Goal: Information Seeking & Learning: Learn about a topic

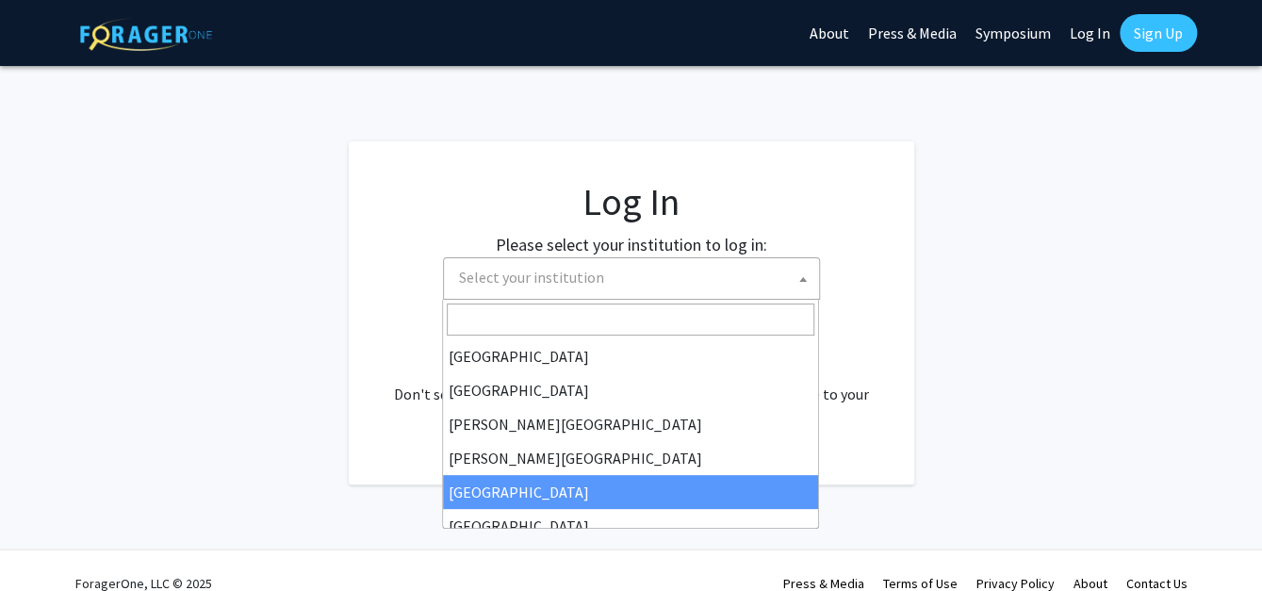
select select "6"
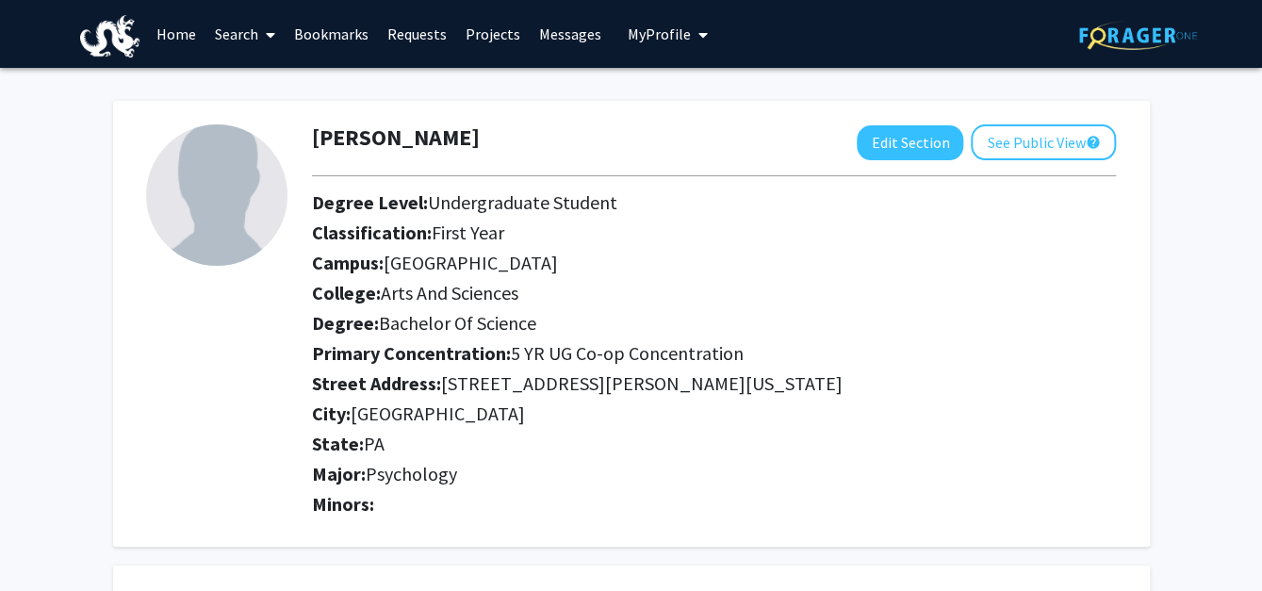
click at [240, 30] on link "Search" at bounding box center [245, 34] width 79 height 66
click at [283, 90] on span "Faculty/Staff" at bounding box center [275, 87] width 139 height 38
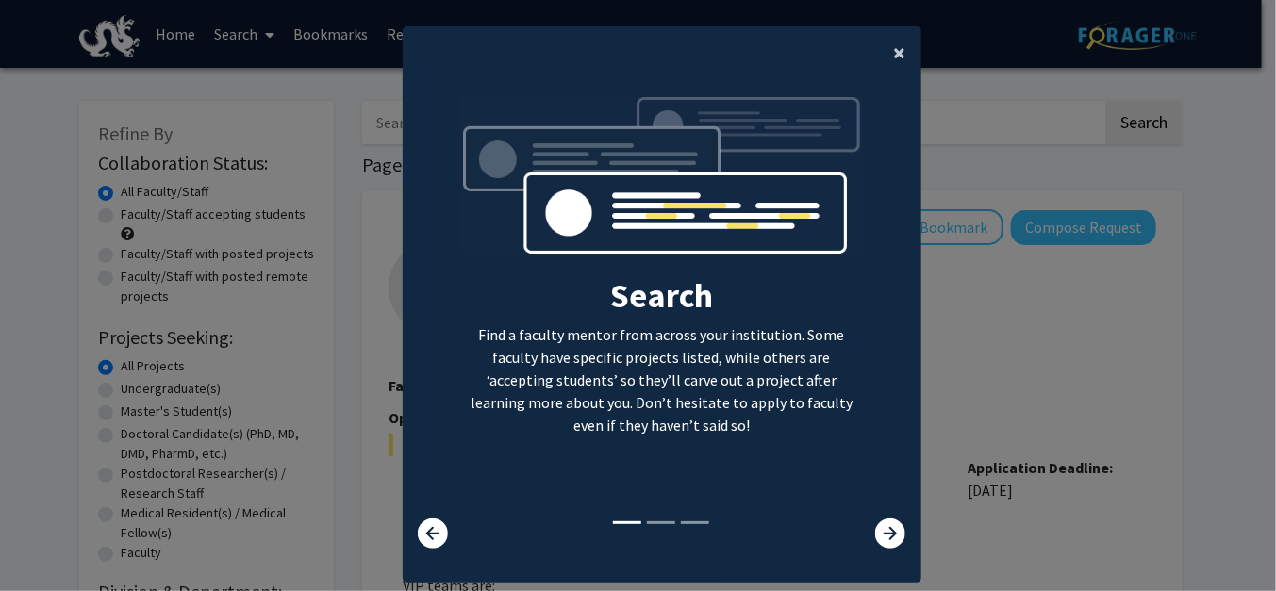
click at [894, 48] on span "×" at bounding box center [900, 52] width 12 height 29
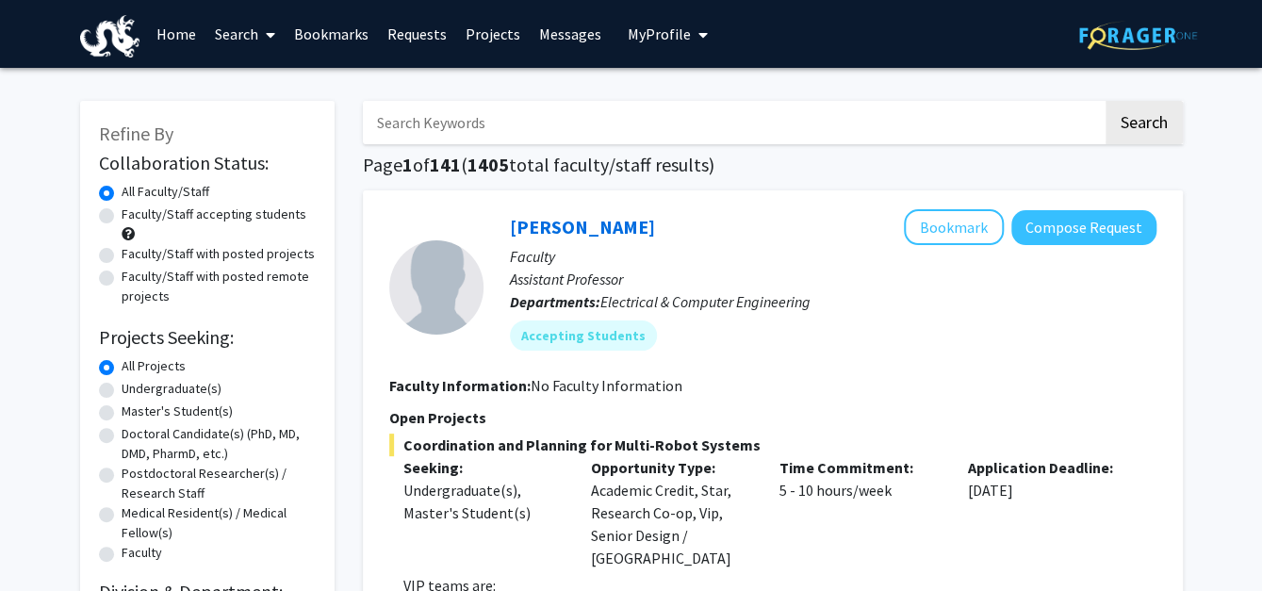
click at [122, 390] on label "Undergraduate(s)" at bounding box center [172, 389] width 100 height 20
click at [122, 390] on input "Undergraduate(s)" at bounding box center [128, 385] width 12 height 12
radio input "true"
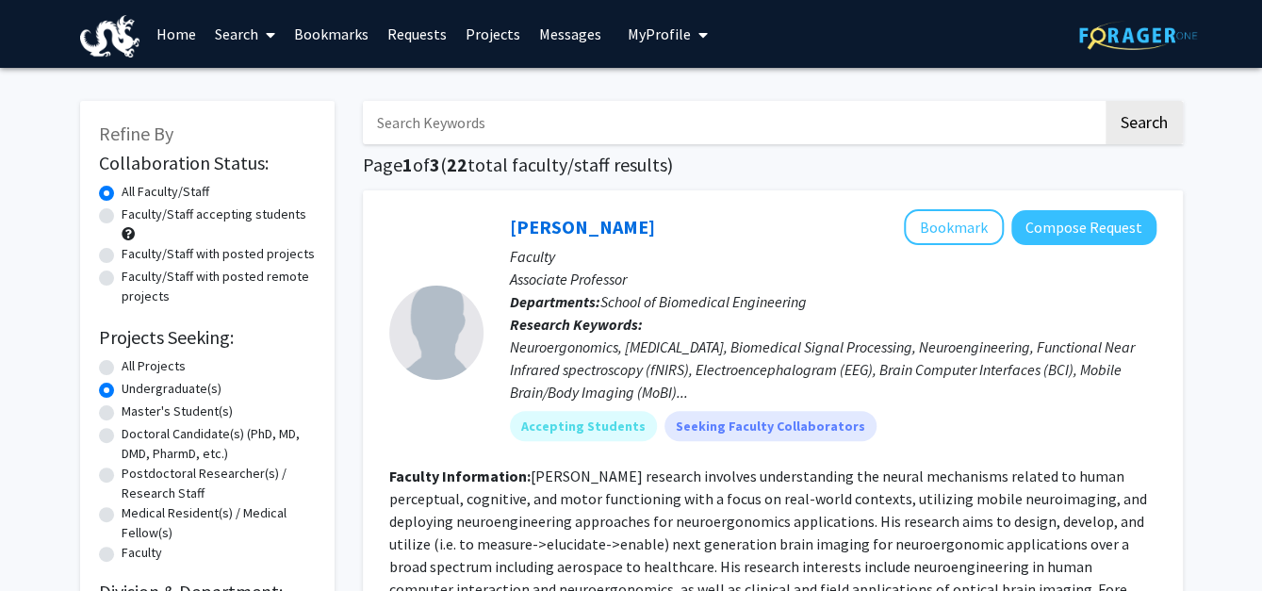
click at [122, 255] on label "Faculty/Staff with posted projects" at bounding box center [218, 254] width 193 height 20
click at [122, 255] on input "Faculty/Staff with posted projects" at bounding box center [128, 250] width 12 height 12
radio input "true"
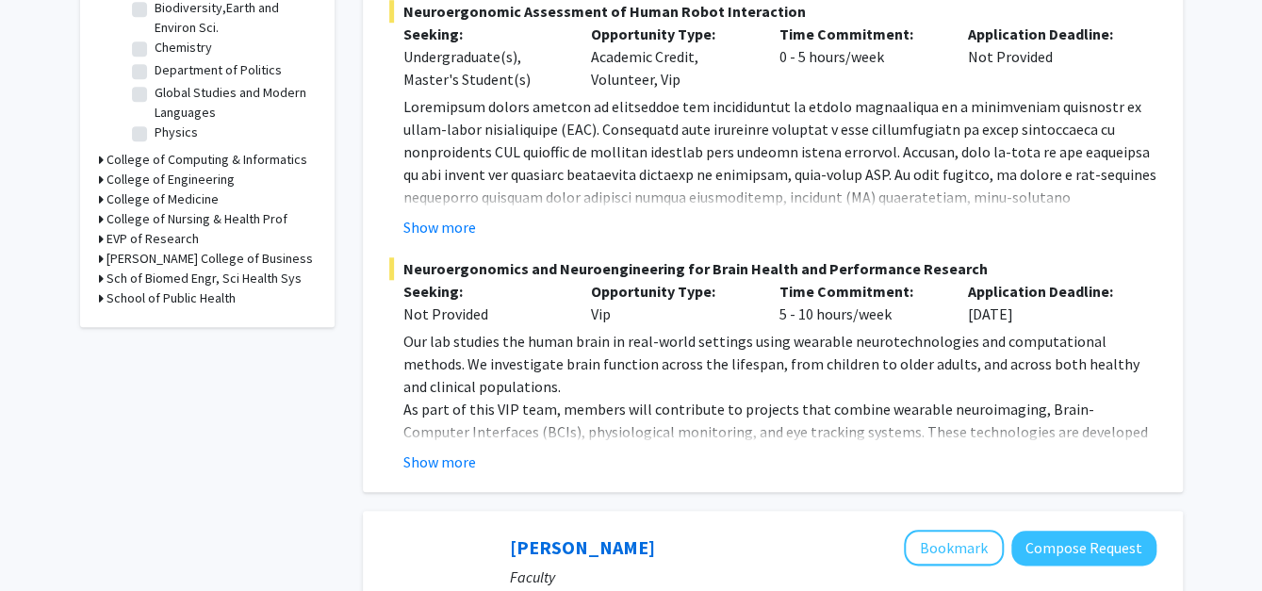
scroll to position [754, 0]
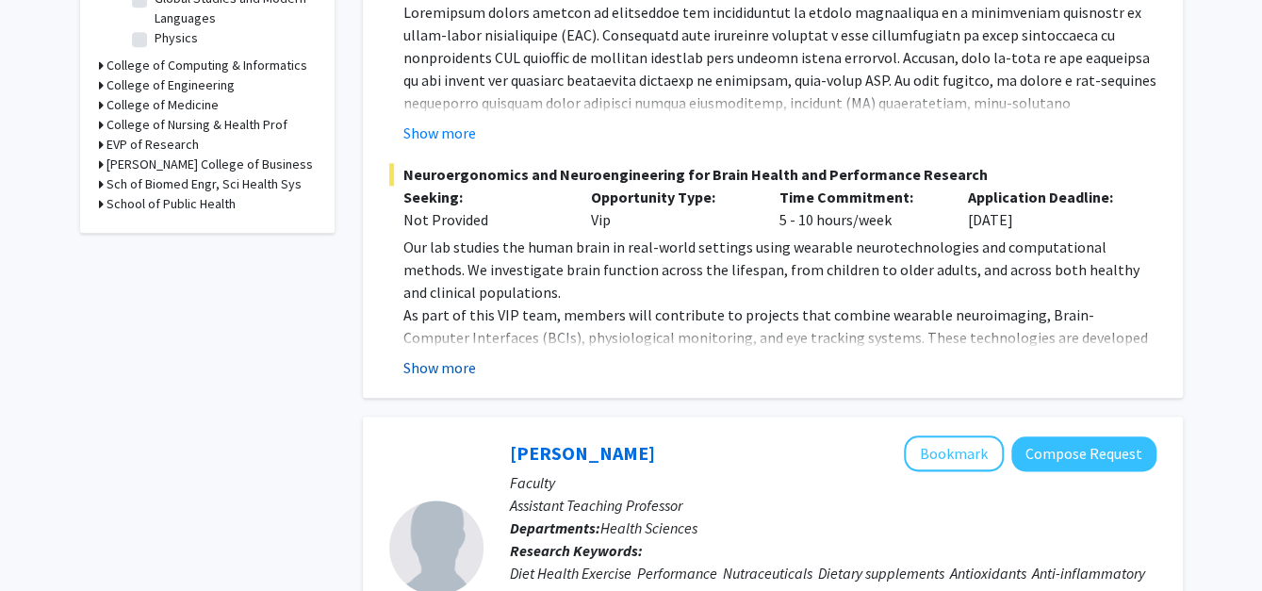
click at [428, 365] on button "Show more" at bounding box center [439, 367] width 73 height 23
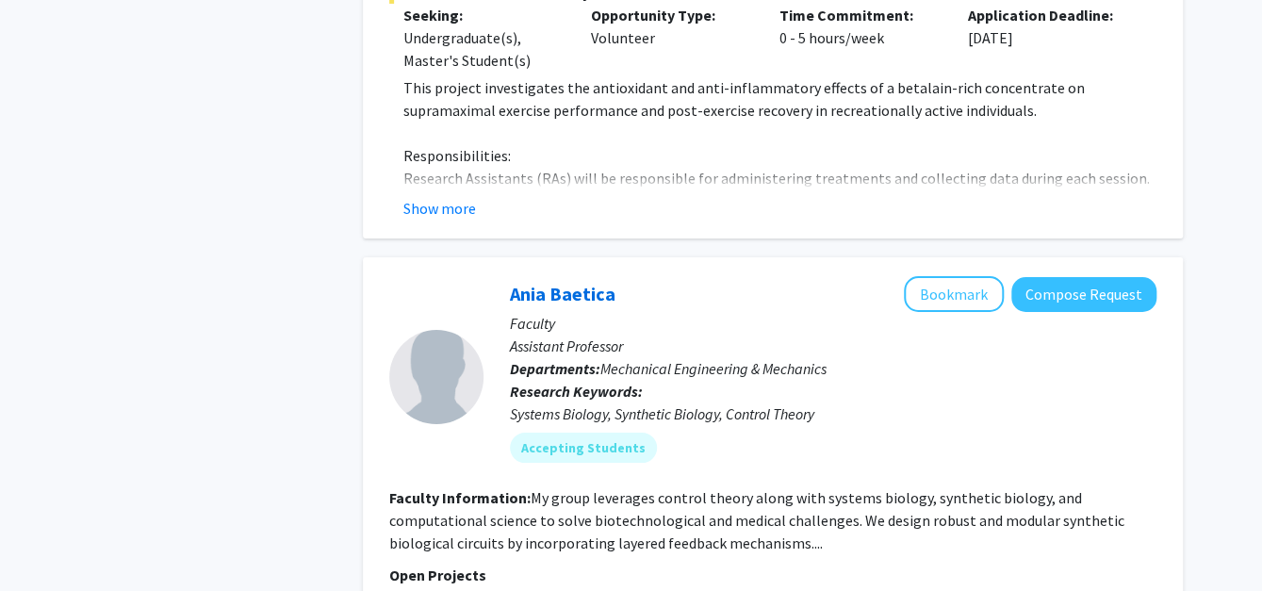
scroll to position [2828, 0]
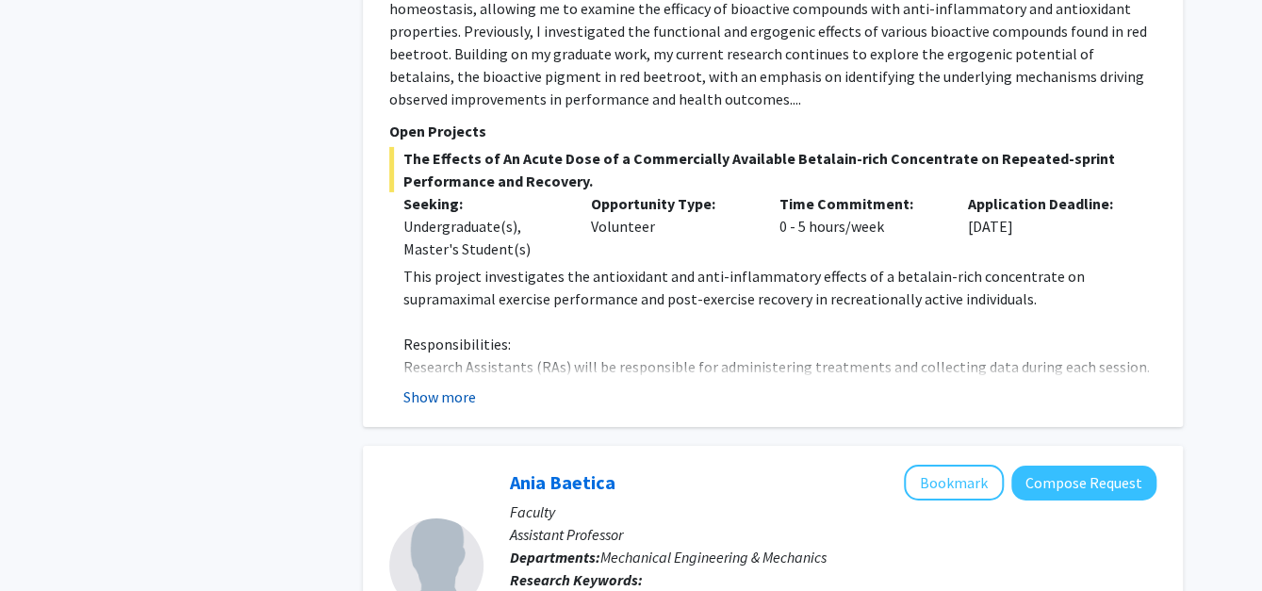
click at [448, 386] on button "Show more" at bounding box center [439, 397] width 73 height 23
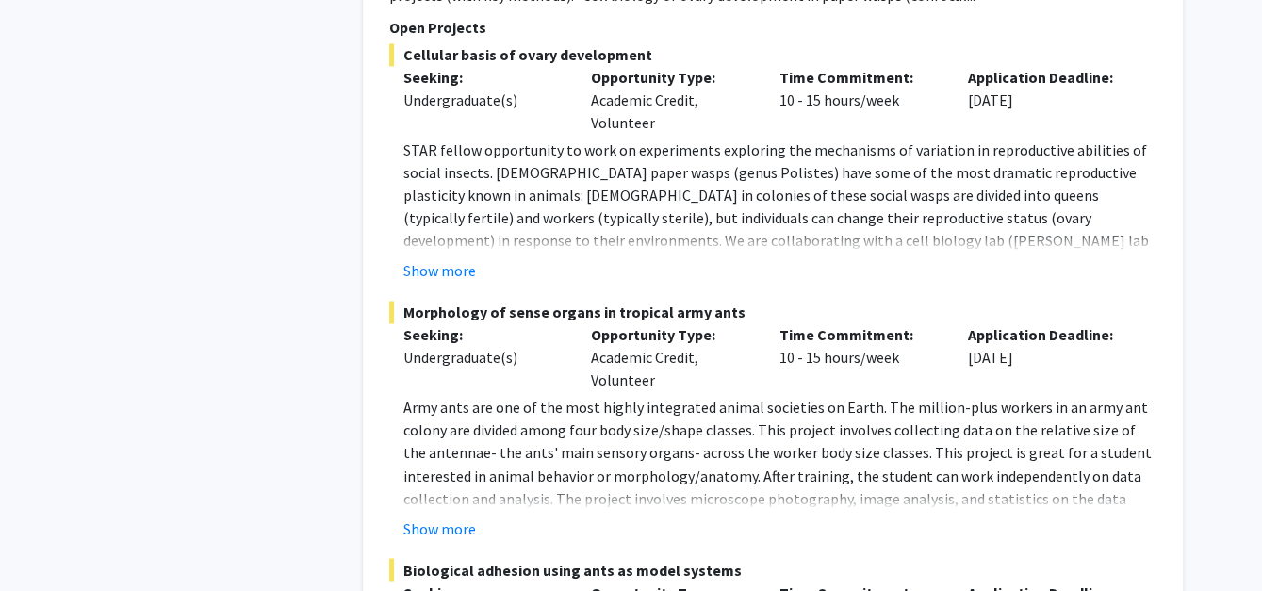
scroll to position [4337, 0]
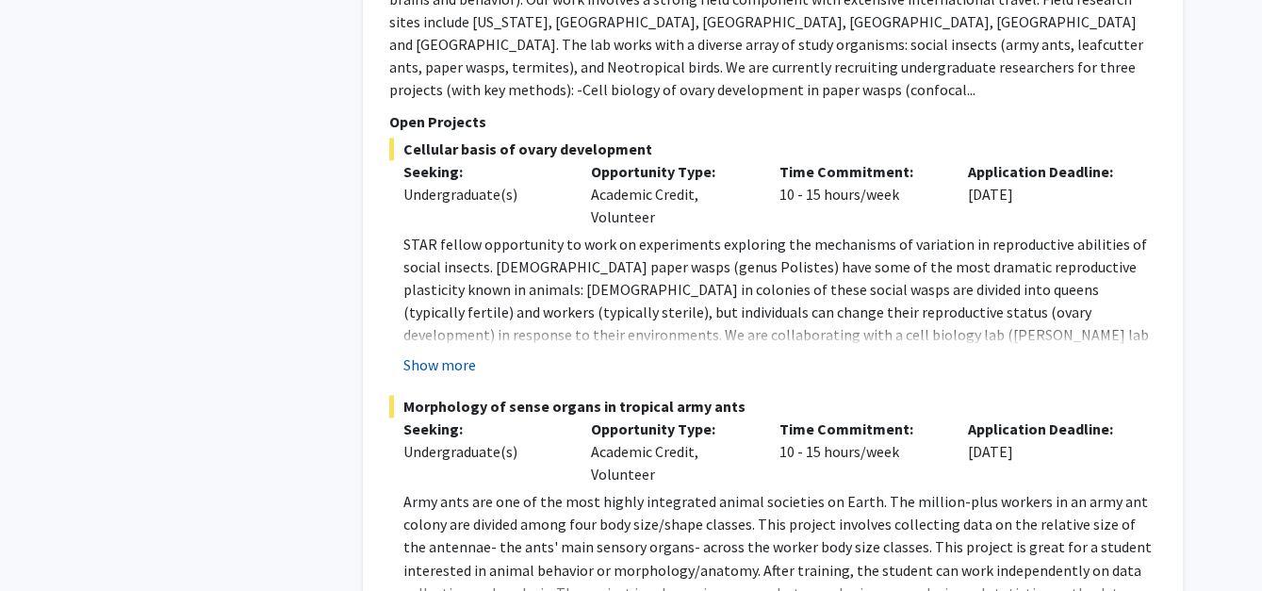
click at [436, 354] on button "Show more" at bounding box center [439, 365] width 73 height 23
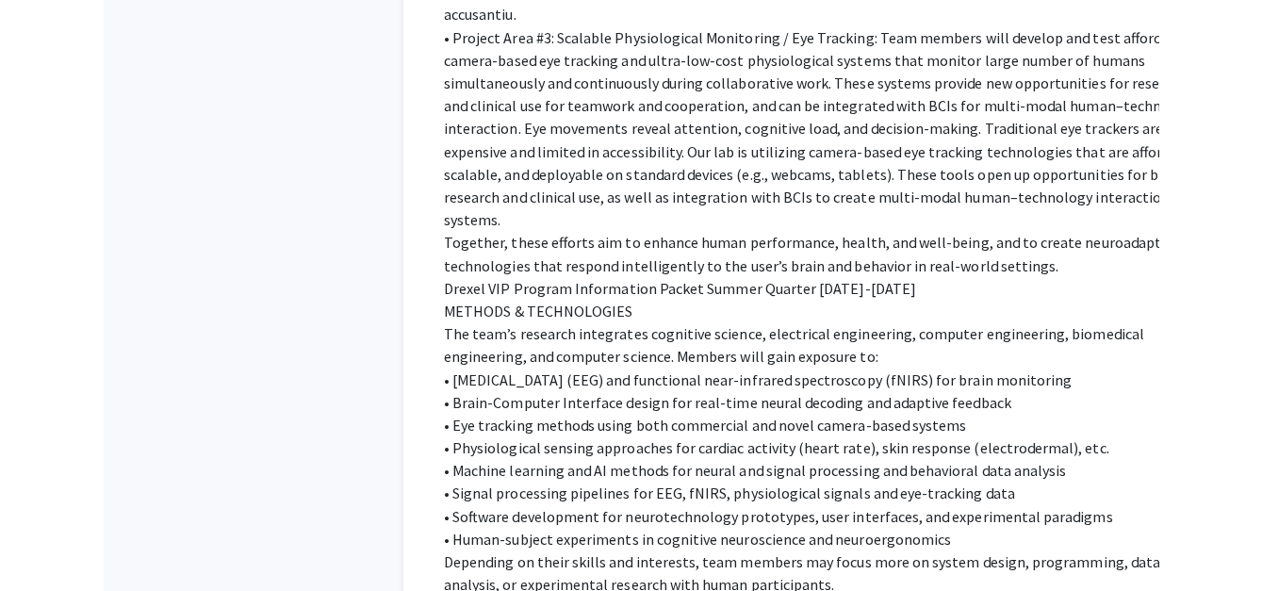
scroll to position [0, 0]
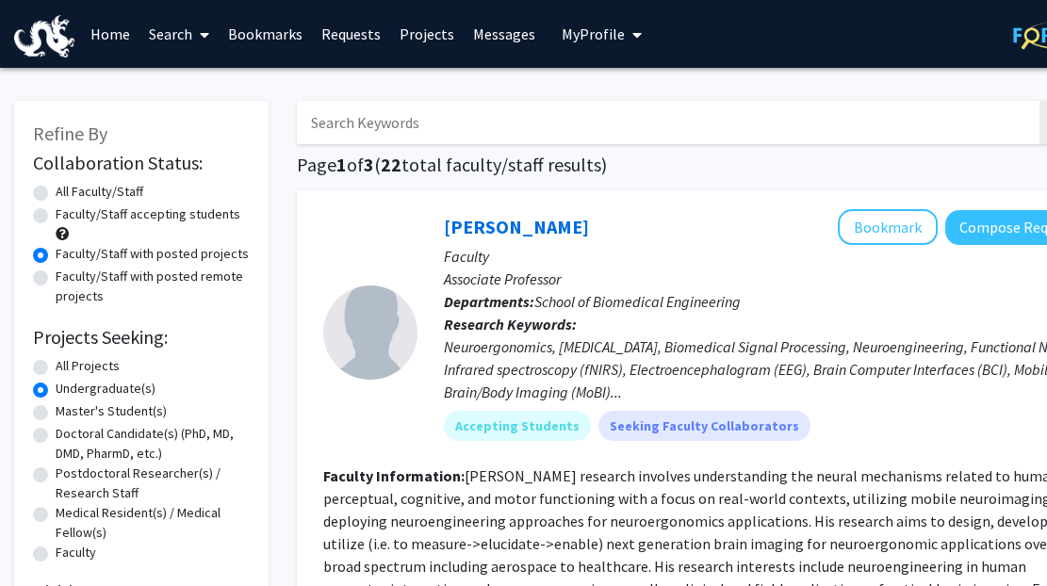
click at [146, 218] on label "Faculty/Staff accepting students" at bounding box center [148, 215] width 185 height 20
click at [68, 217] on input "Faculty/Staff accepting students" at bounding box center [62, 211] width 12 height 12
radio input "true"
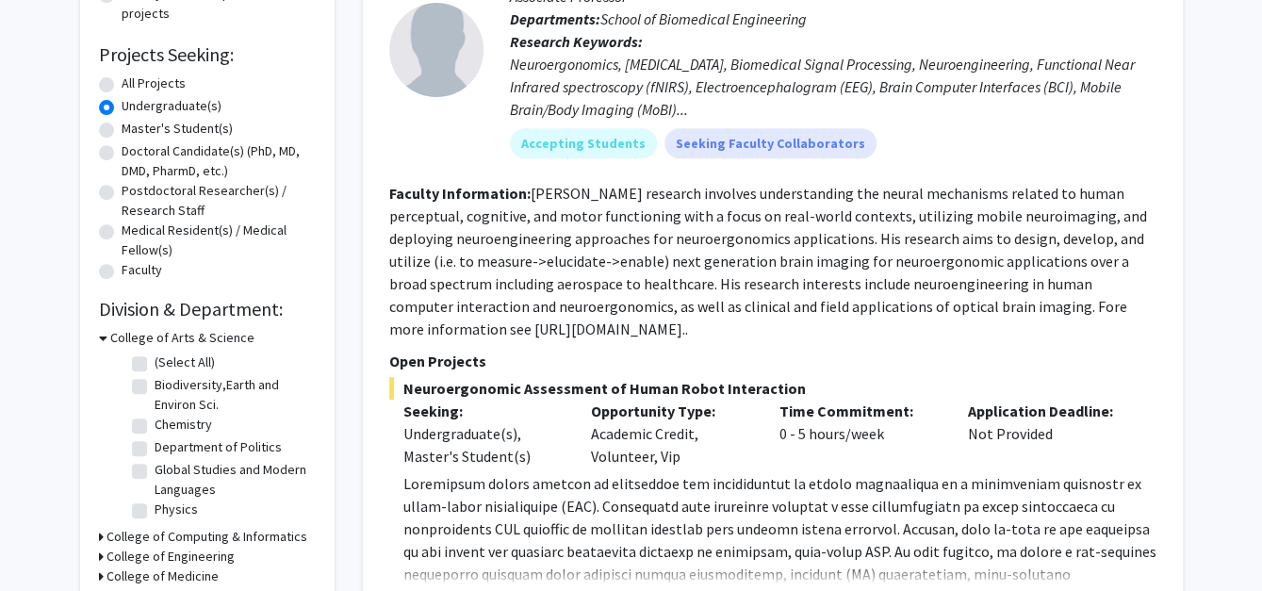
scroll to position [377, 0]
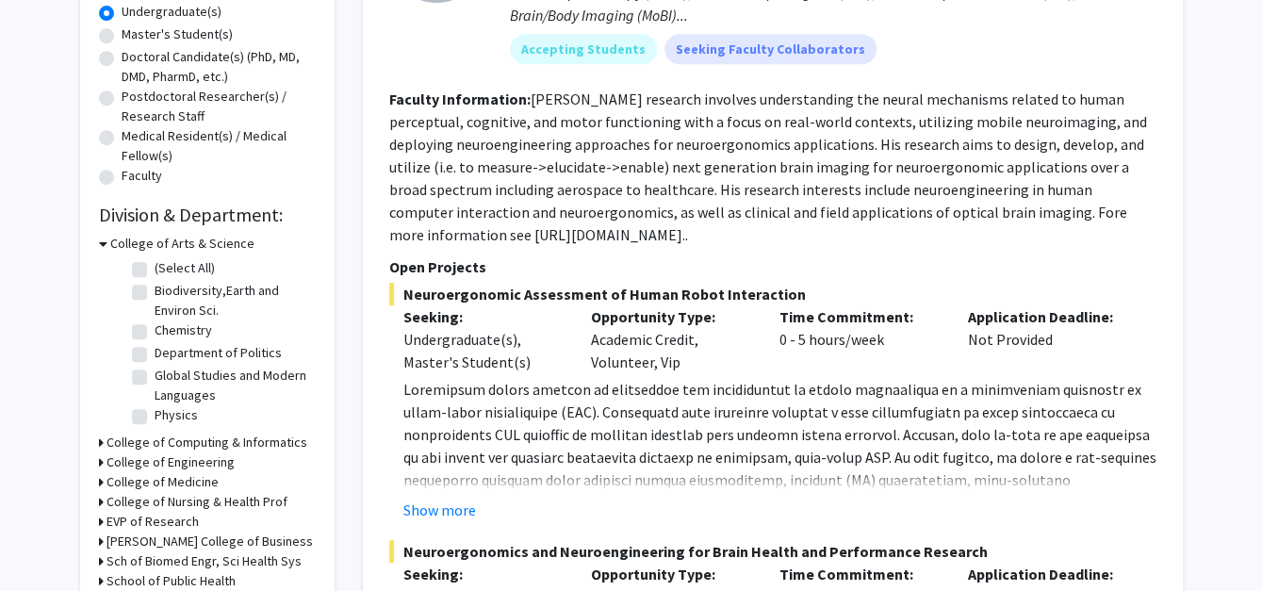
click at [155, 268] on label "(Select All)" at bounding box center [185, 268] width 60 height 20
click at [155, 268] on input "(Select All)" at bounding box center [161, 264] width 12 height 12
checkbox input "true"
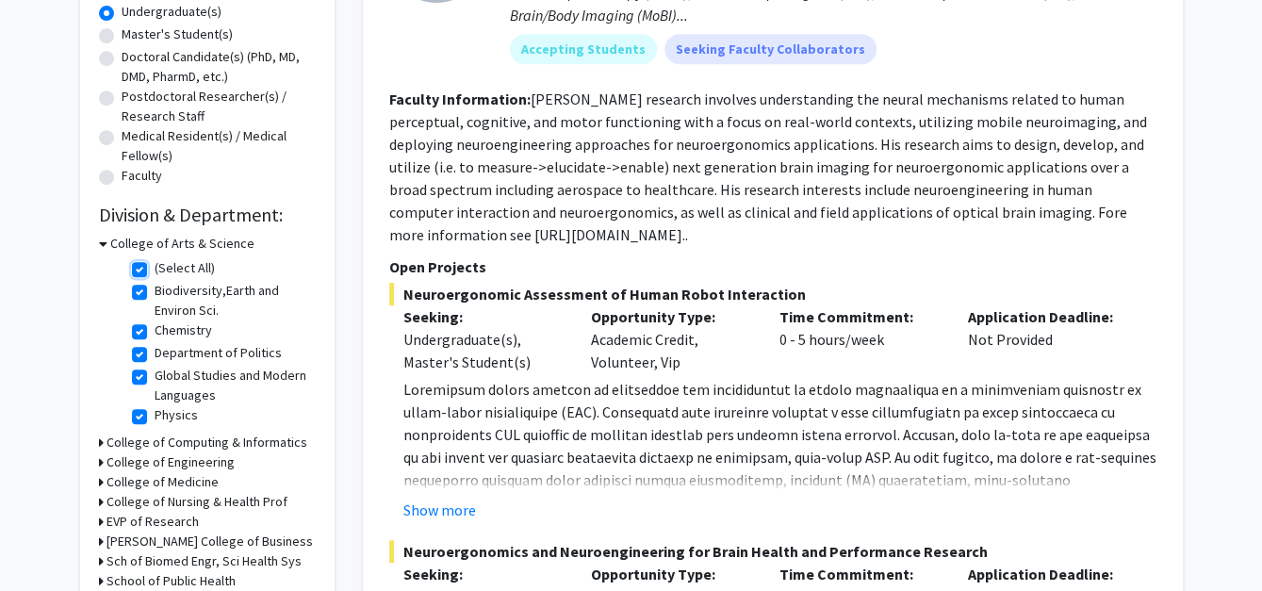
checkbox input "true"
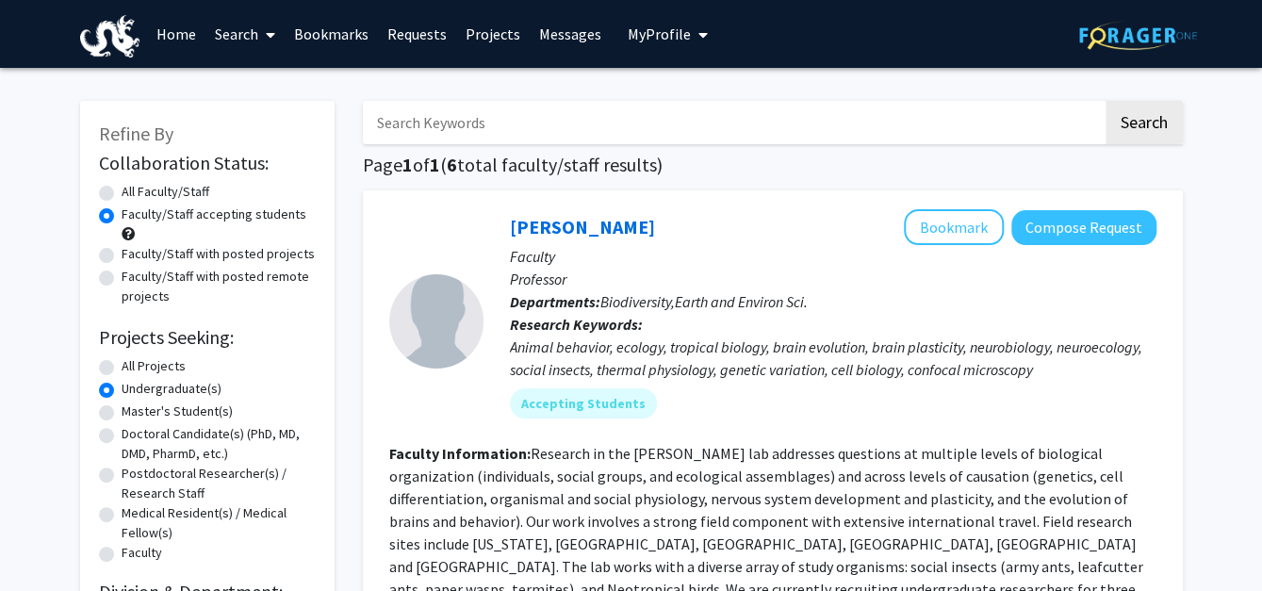
click at [254, 29] on link "Search" at bounding box center [245, 34] width 79 height 66
click at [242, 124] on span "Students" at bounding box center [263, 125] width 115 height 38
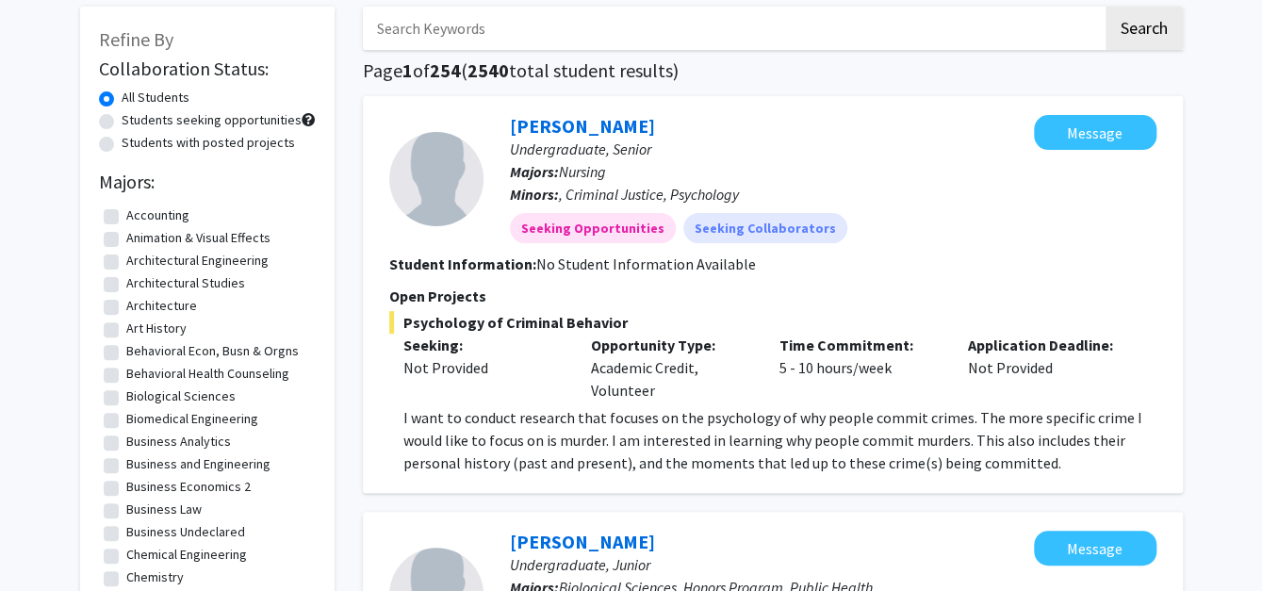
click at [122, 143] on label "Students with posted projects" at bounding box center [208, 143] width 173 height 20
click at [122, 143] on input "Students with posted projects" at bounding box center [128, 139] width 12 height 12
radio input "true"
